Goal: Task Accomplishment & Management: Manage account settings

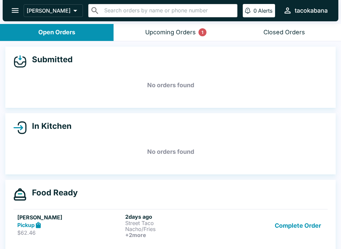
click at [191, 31] on div "Upcoming Orders 1" at bounding box center [170, 33] width 51 height 8
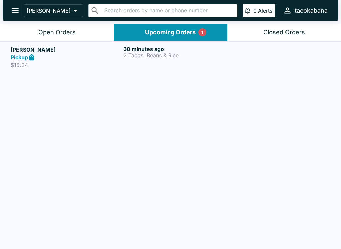
click at [168, 53] on p "2 Tacos, Beans & Rice" at bounding box center [178, 55] width 110 height 6
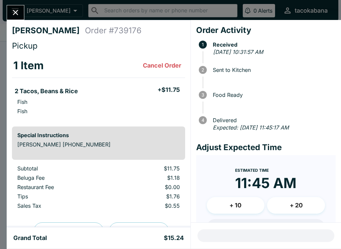
click at [16, 2] on div "[PERSON_NAME] Order # 739176 Pickup 1 Item Cancel Order 2 Tacos, Beans & Rice +…" at bounding box center [170, 124] width 341 height 249
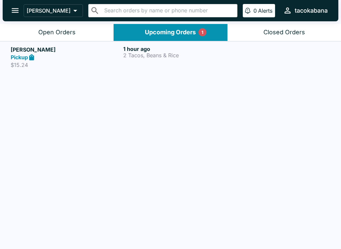
click at [160, 62] on div "1 hour ago 2 Tacos, Beans & Rice" at bounding box center [178, 57] width 110 height 23
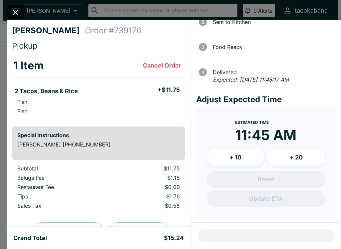
scroll to position [48, 0]
click at [28, 14] on div "[PERSON_NAME] Order # 739176 Pickup 1 Item Cancel Order 2 Tacos, Beans & Rice +…" at bounding box center [170, 124] width 341 height 249
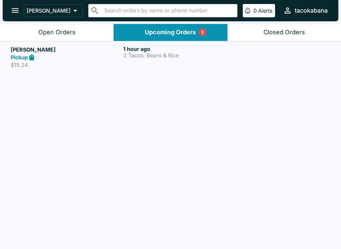
click at [136, 53] on p "2 Tacos, Beans & Rice" at bounding box center [178, 55] width 110 height 6
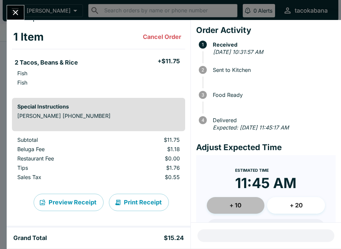
click at [245, 200] on button "+ 10" at bounding box center [236, 205] width 58 height 17
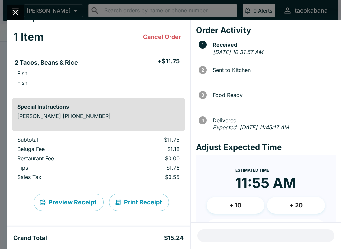
click at [247, 201] on button "+ 10" at bounding box center [236, 205] width 58 height 17
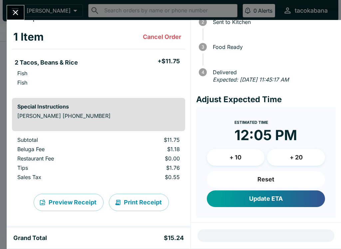
scroll to position [48, 0]
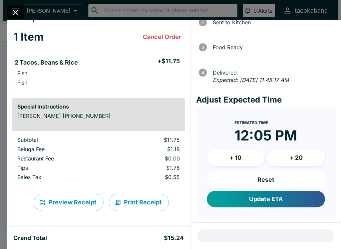
click at [278, 176] on button "Reset" at bounding box center [266, 179] width 118 height 17
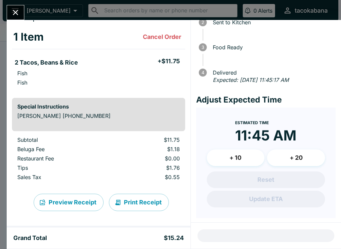
click at [247, 155] on button "+ 10" at bounding box center [236, 158] width 58 height 17
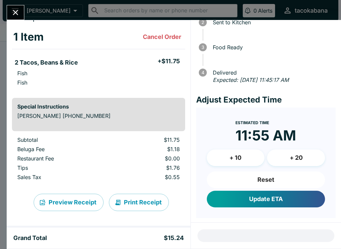
click at [272, 195] on button "Update ETA" at bounding box center [266, 199] width 118 height 17
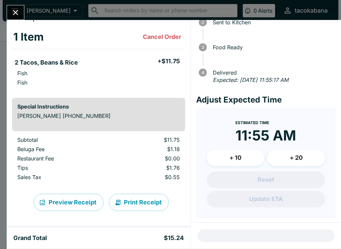
click at [231, 158] on button "+ 10" at bounding box center [236, 158] width 58 height 17
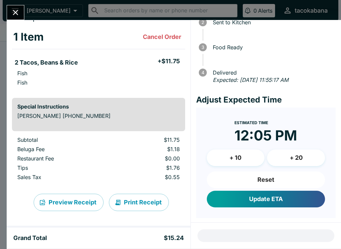
click at [236, 159] on button "+ 10" at bounding box center [236, 158] width 58 height 17
click at [256, 180] on button "Reset" at bounding box center [266, 179] width 118 height 17
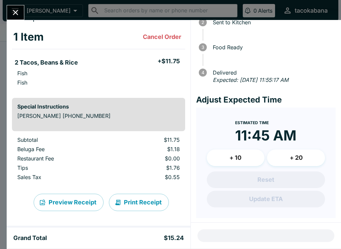
click at [22, 15] on button "Close" at bounding box center [15, 12] width 17 height 14
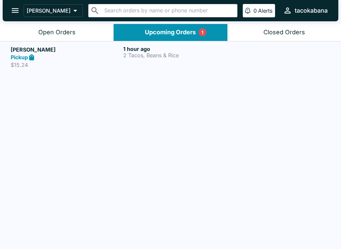
click at [165, 28] on button "Upcoming Orders 1" at bounding box center [171, 32] width 114 height 17
click at [57, 36] on div "Open Orders" at bounding box center [56, 33] width 37 height 8
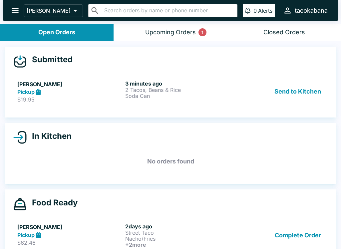
click at [289, 95] on button "Send to Kitchen" at bounding box center [298, 91] width 52 height 23
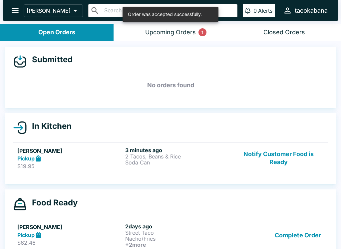
click at [155, 155] on p "2 Tacos, Beans & Rice" at bounding box center [177, 156] width 105 height 6
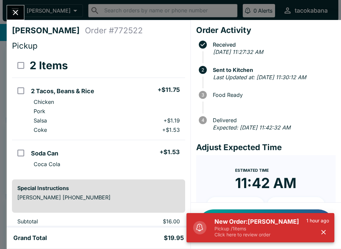
click at [322, 233] on icon "button" at bounding box center [324, 232] width 8 height 8
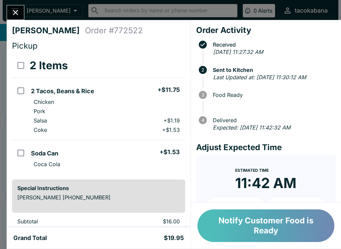
click at [268, 220] on button "Notify Customer Food is Ready" at bounding box center [265, 225] width 137 height 33
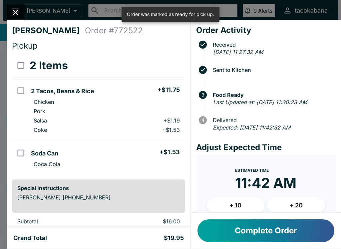
click at [281, 233] on button "Complete Order" at bounding box center [265, 230] width 137 height 23
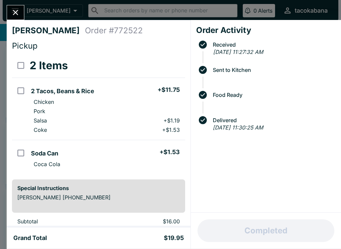
click at [22, 14] on button "Close" at bounding box center [15, 12] width 17 height 14
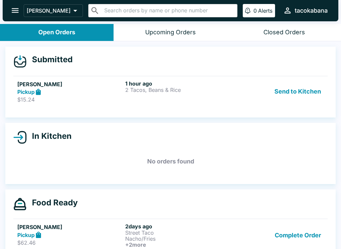
click at [299, 90] on button "Send to Kitchen" at bounding box center [298, 91] width 52 height 23
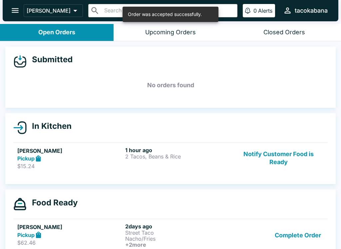
click at [173, 154] on p "2 Tacos, Beans & Rice" at bounding box center [177, 156] width 105 height 6
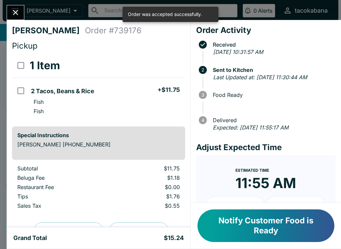
click at [256, 226] on button "Notify Customer Food is Ready" at bounding box center [265, 225] width 137 height 33
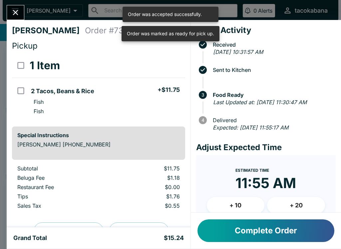
click at [263, 234] on button "Complete Order" at bounding box center [265, 230] width 137 height 23
